Goal: Information Seeking & Learning: Learn about a topic

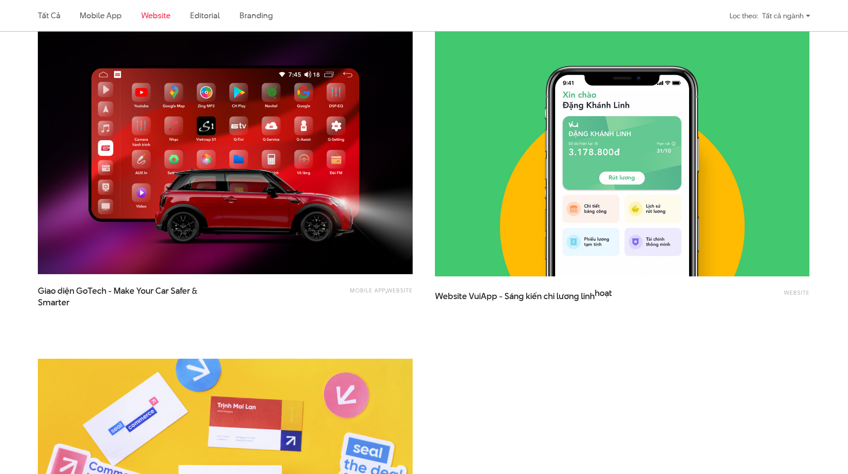
scroll to position [1855, 0]
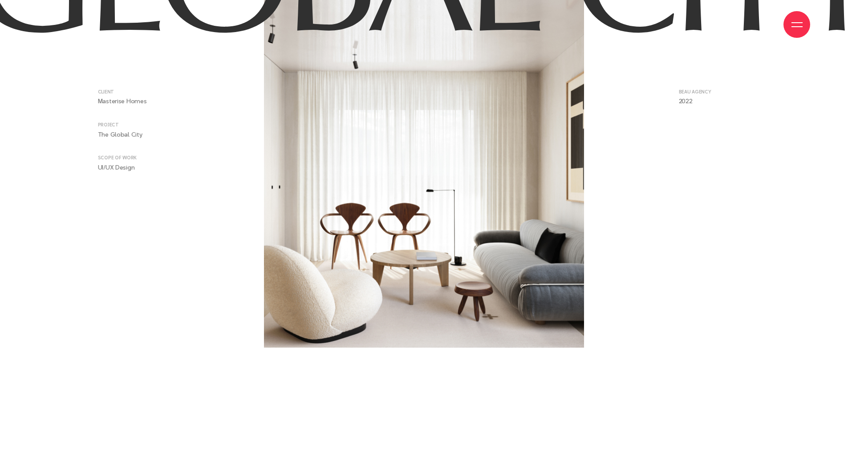
scroll to position [445, 0]
drag, startPoint x: 693, startPoint y: 97, endPoint x: 673, endPoint y: 102, distance: 20.7
click at [673, 102] on ul "BEAU AGENCY 2022" at bounding box center [690, 96] width 119 height 17
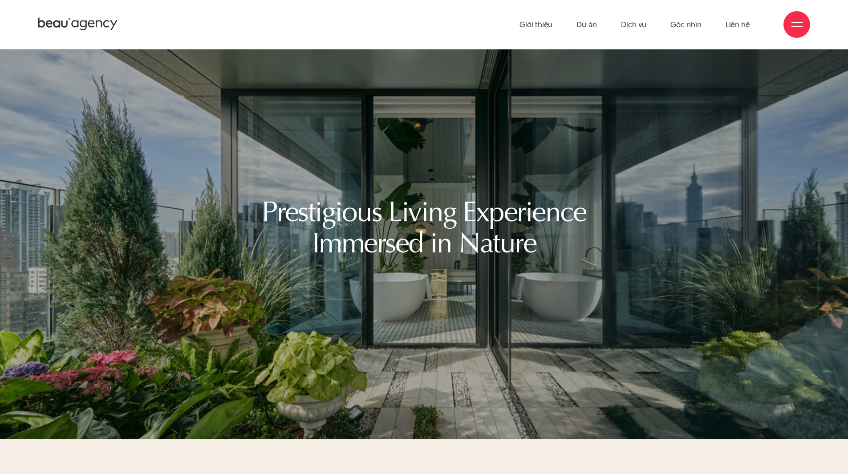
scroll to position [5611, 0]
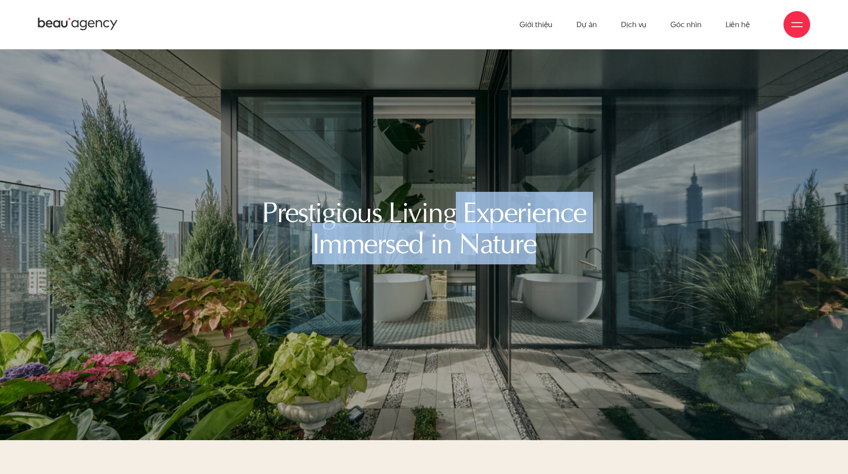
drag, startPoint x: 455, startPoint y: 195, endPoint x: 598, endPoint y: 251, distance: 153.4
click at [594, 252] on div "Prestigious Living Experience Immersed in Nature" at bounding box center [424, 228] width 352 height 62
drag, startPoint x: 436, startPoint y: 214, endPoint x: 540, endPoint y: 252, distance: 110.4
click at [540, 252] on h2 "Prestigious Living Experience Immersed in Nature" at bounding box center [424, 228] width 330 height 62
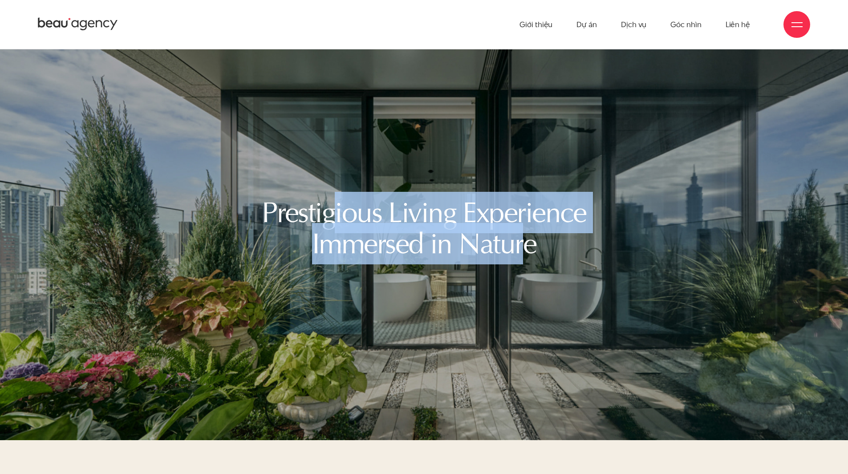
drag, startPoint x: 338, startPoint y: 209, endPoint x: 519, endPoint y: 242, distance: 183.8
click at [519, 242] on h2 "Prestigious Living Experience Immersed in Nature" at bounding box center [424, 228] width 330 height 62
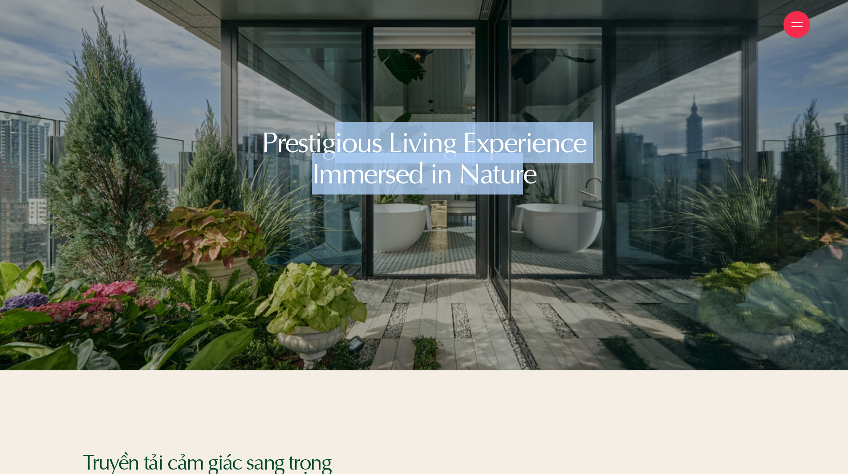
scroll to position [5833, 0]
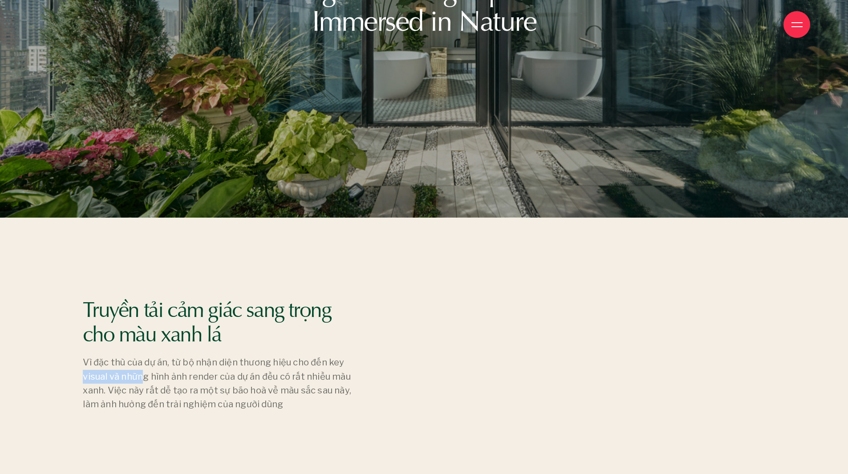
drag, startPoint x: 243, startPoint y: 360, endPoint x: 262, endPoint y: 361, distance: 19.6
click at [262, 360] on p "Vì đặc thù của dự án, từ bộ nhận diện thương hiệu cho đến key visual và những h…" at bounding box center [218, 384] width 271 height 56
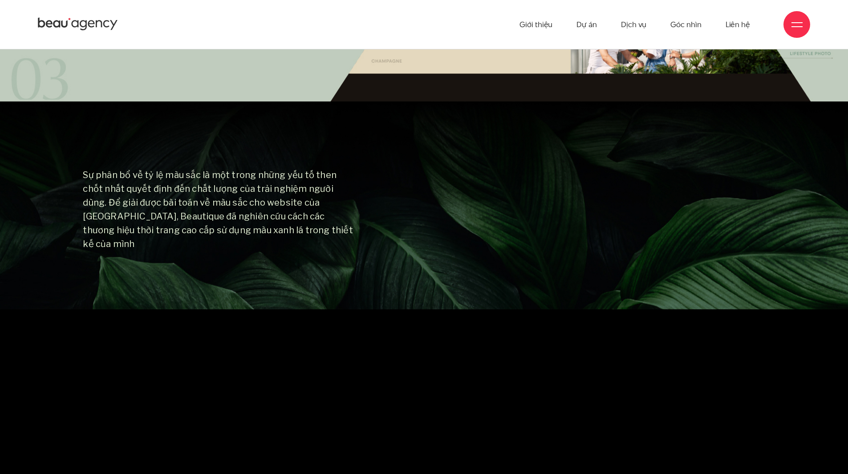
scroll to position [6590, 0]
